Goal: Task Accomplishment & Management: Manage account settings

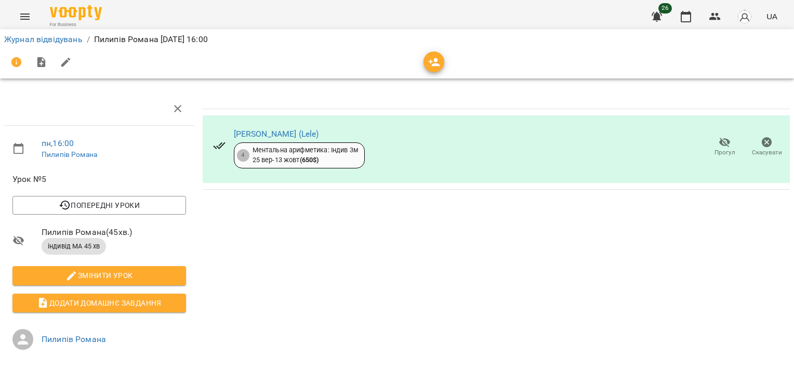
click at [12, 250] on li "[PERSON_NAME] ( 45 хв. ) індивід МА 45 хв" at bounding box center [99, 241] width 190 height 44
click at [688, 11] on icon "button" at bounding box center [686, 16] width 12 height 12
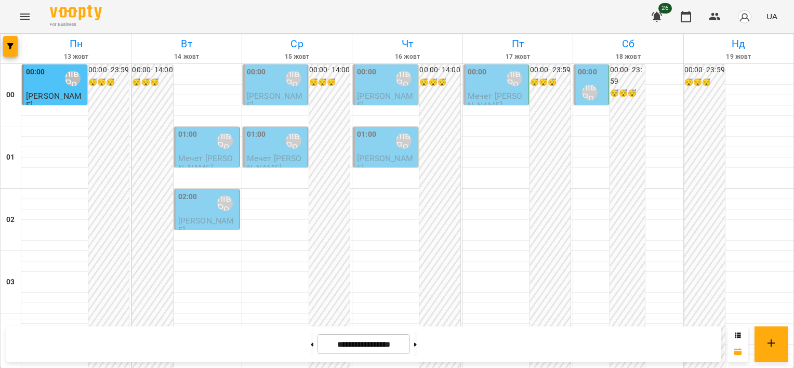
scroll to position [987, 0]
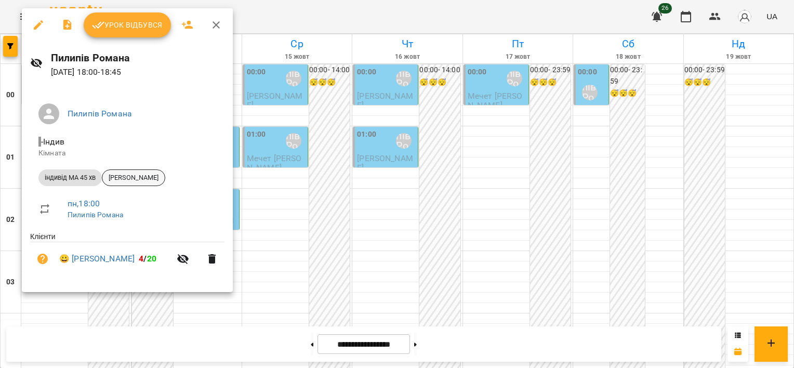
click at [128, 181] on span "[PERSON_NAME]" at bounding box center [133, 177] width 62 height 9
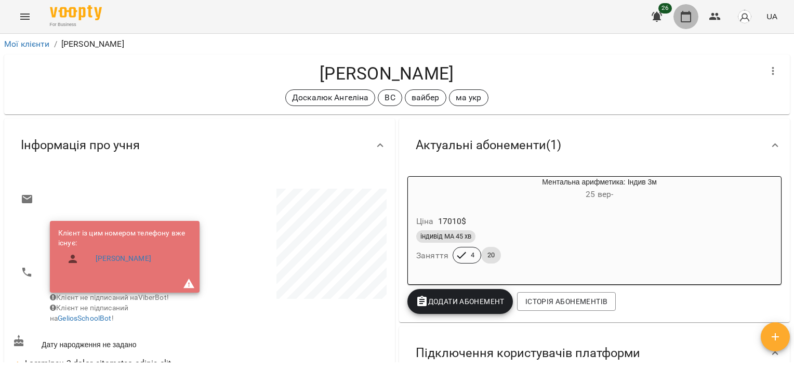
click at [682, 14] on icon "button" at bounding box center [686, 16] width 10 height 11
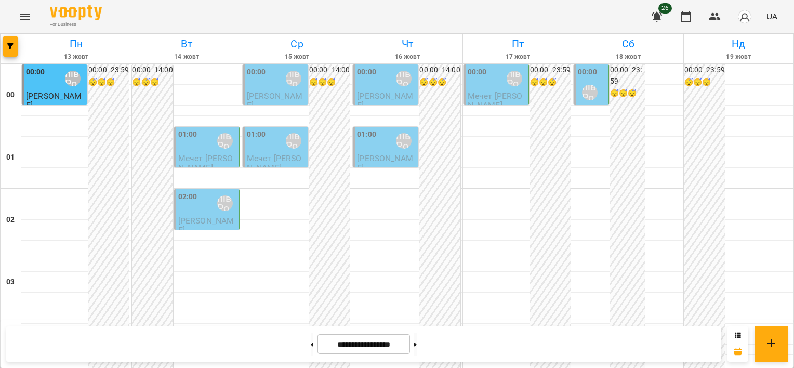
scroll to position [935, 0]
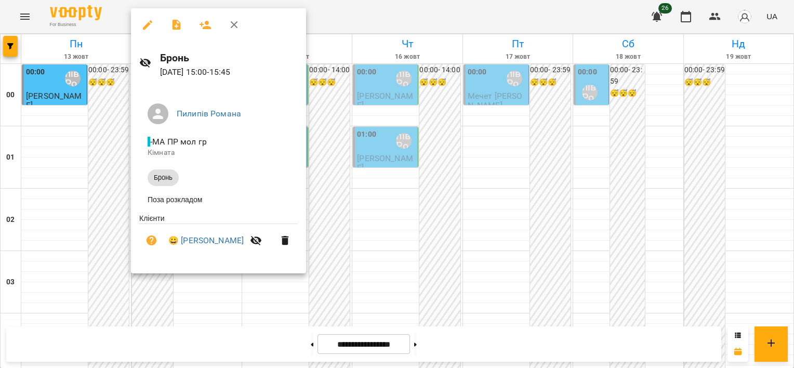
click at [127, 127] on div at bounding box center [397, 184] width 794 height 368
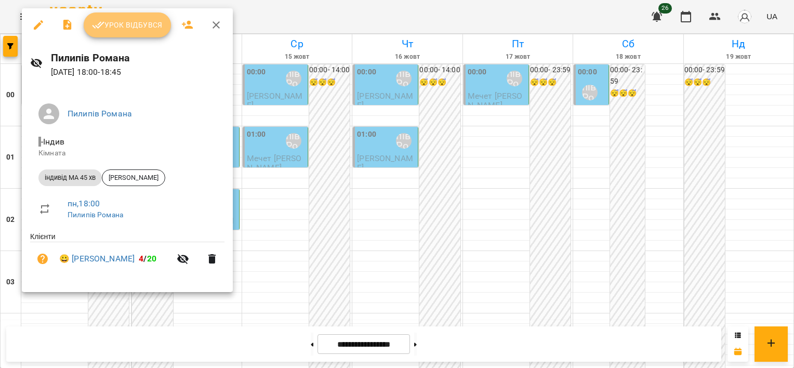
click at [138, 26] on span "Урок відбувся" at bounding box center [127, 25] width 71 height 12
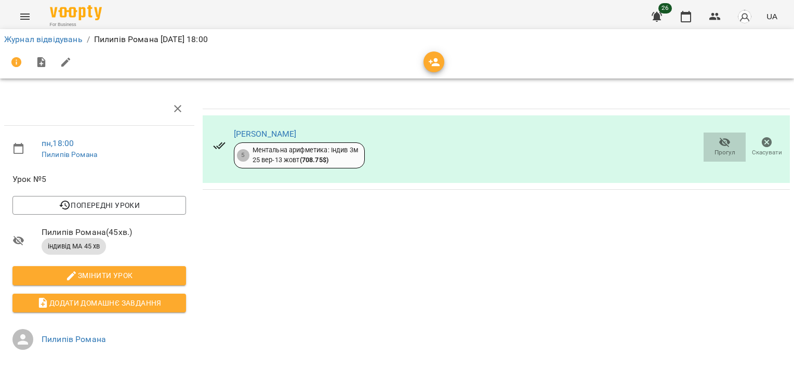
click at [710, 149] on span "Прогул" at bounding box center [725, 146] width 30 height 21
click at [763, 143] on icon "button" at bounding box center [767, 142] width 10 height 10
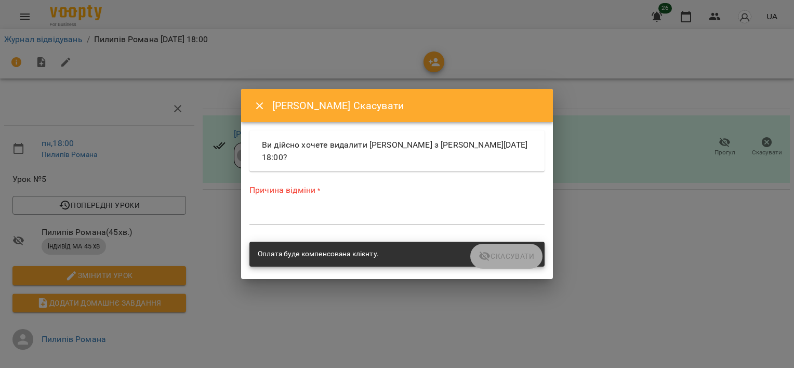
click at [496, 260] on div "Оплата буде компенсована клієнту." at bounding box center [396, 254] width 295 height 25
click at [365, 213] on textarea at bounding box center [396, 216] width 295 height 10
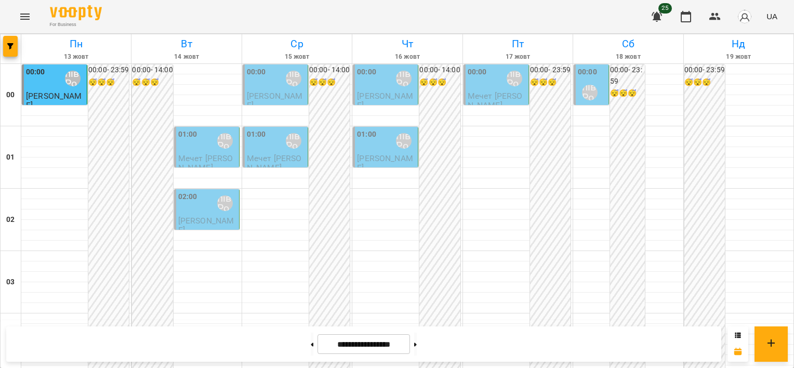
scroll to position [520, 0]
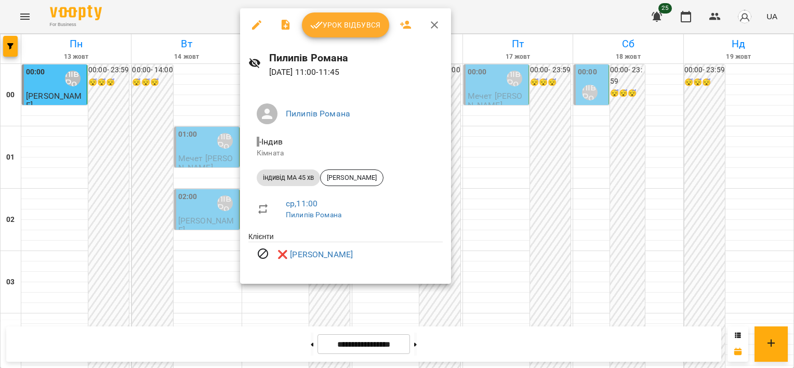
drag, startPoint x: 485, startPoint y: 245, endPoint x: 480, endPoint y: 247, distance: 5.6
click at [481, 247] on div at bounding box center [397, 184] width 794 height 368
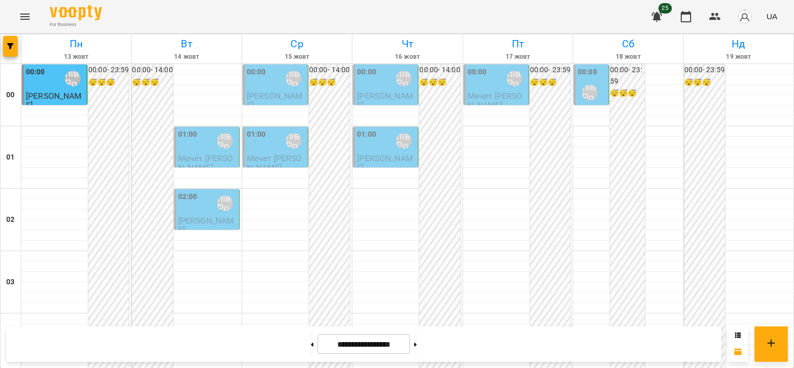
scroll to position [883, 0]
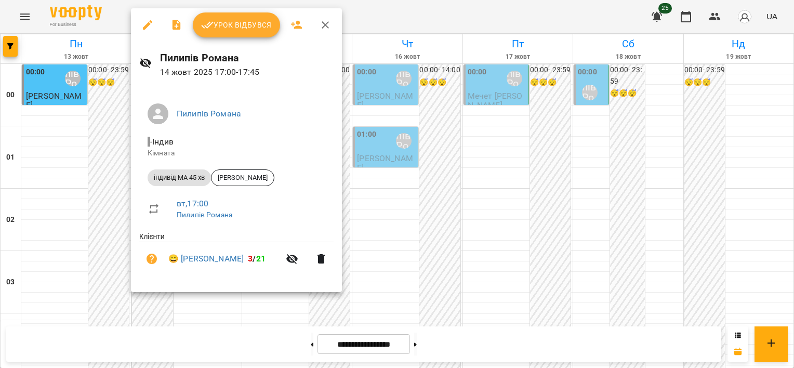
click at [118, 257] on div at bounding box center [397, 184] width 794 height 368
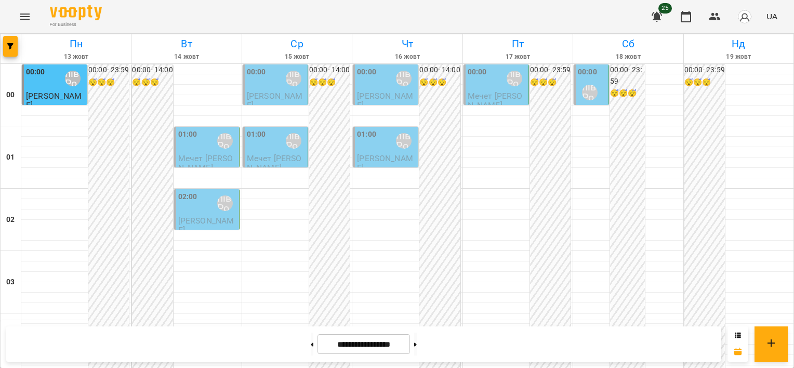
scroll to position [571, 0]
drag, startPoint x: 571, startPoint y: 147, endPoint x: 577, endPoint y: 145, distance: 5.4
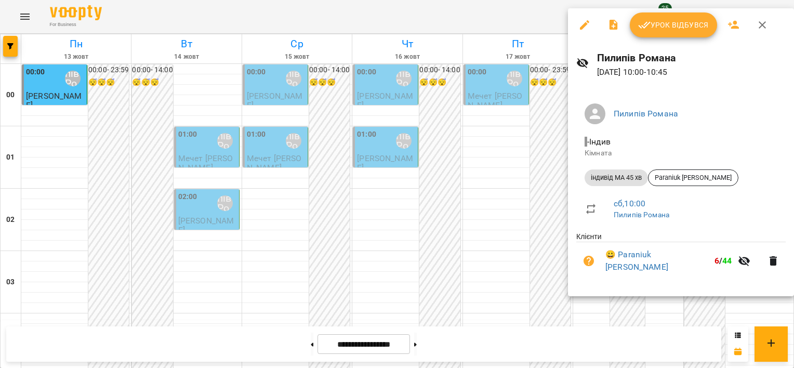
click at [533, 156] on div at bounding box center [397, 184] width 794 height 368
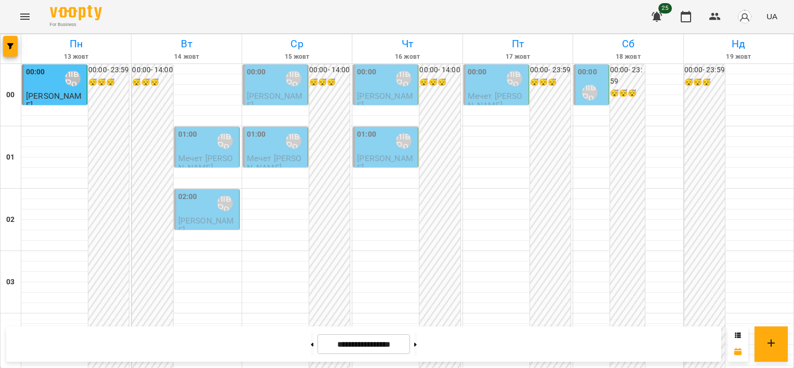
scroll to position [927, 0]
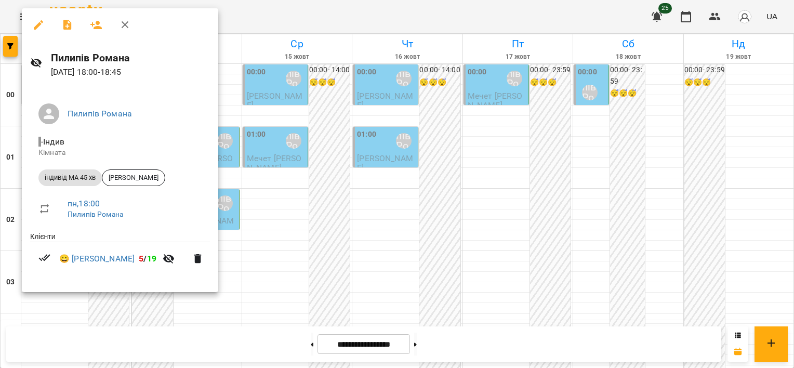
drag, startPoint x: 320, startPoint y: 92, endPoint x: 261, endPoint y: 88, distance: 58.3
click at [314, 90] on div at bounding box center [397, 184] width 794 height 368
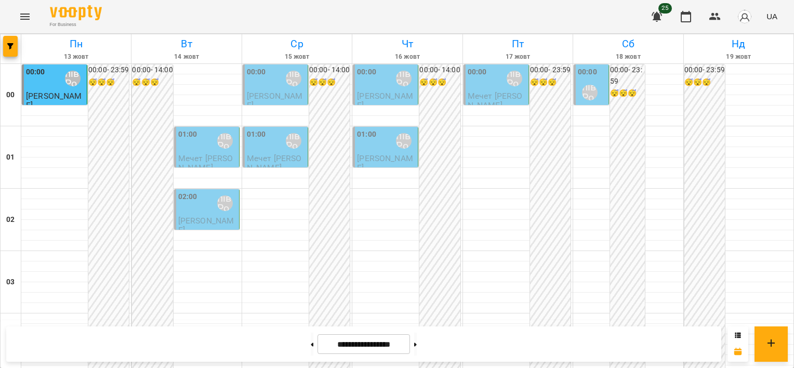
scroll to position [771, 0]
click at [311, 349] on button at bounding box center [312, 343] width 3 height 23
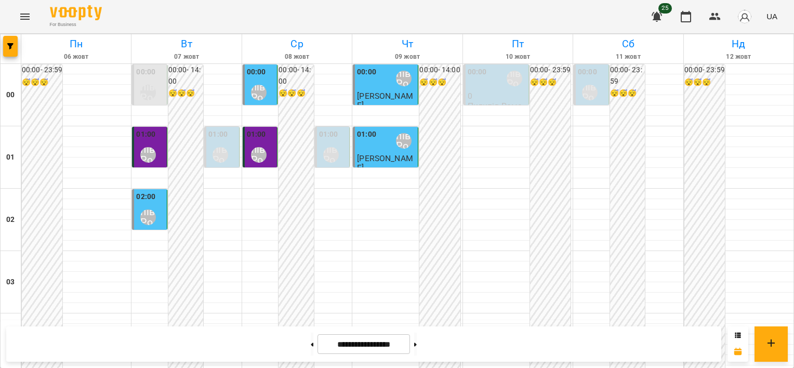
scroll to position [1187, 0]
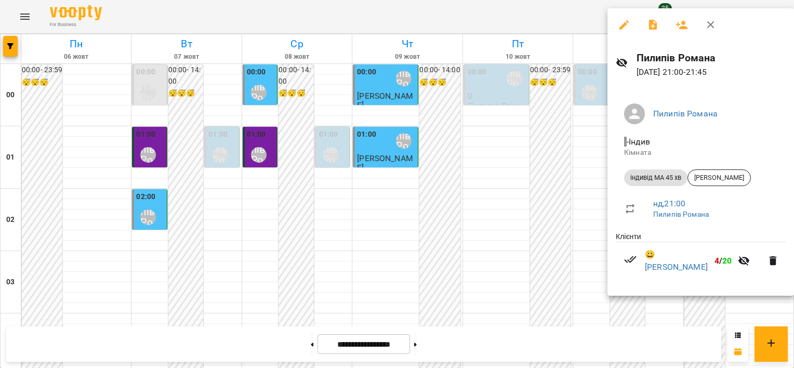
click at [559, 243] on div at bounding box center [397, 184] width 794 height 368
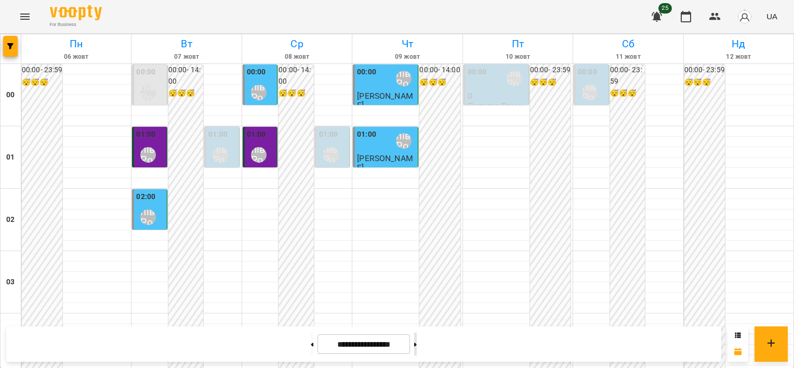
click at [417, 347] on button at bounding box center [415, 343] width 3 height 23
type input "**********"
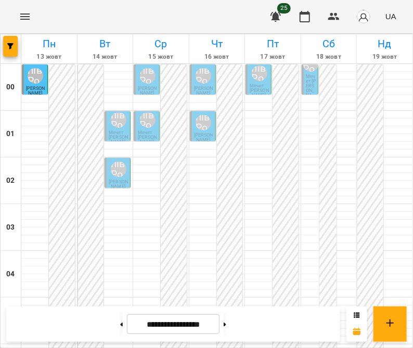
scroll to position [884, 0]
